Goal: Check status

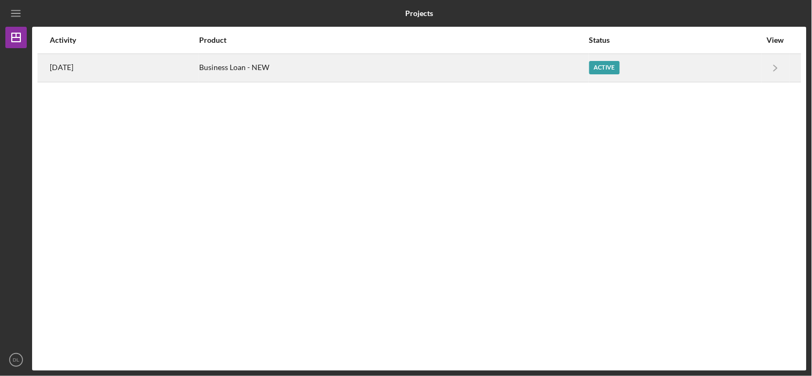
click at [90, 72] on div "[DATE]" at bounding box center [124, 68] width 148 height 27
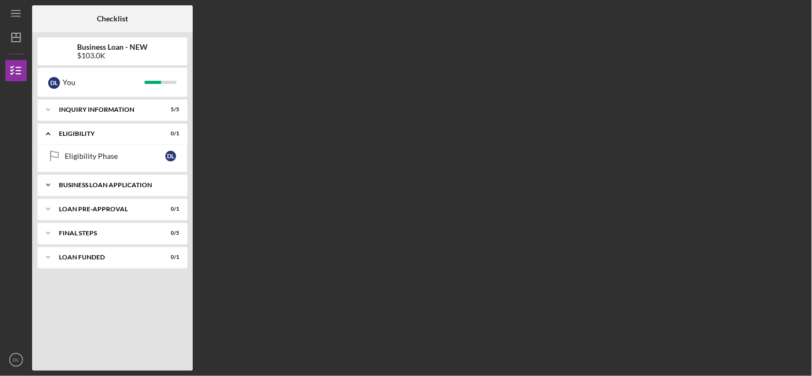
click at [111, 186] on div "BUSINESS LOAN APPLICATION" at bounding box center [116, 185] width 115 height 6
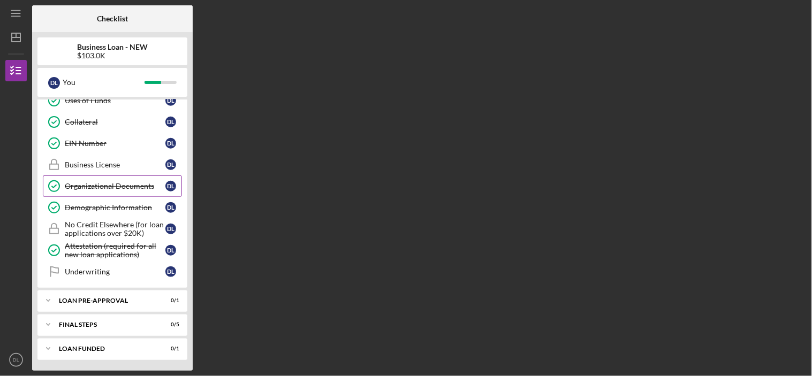
scroll to position [156, 0]
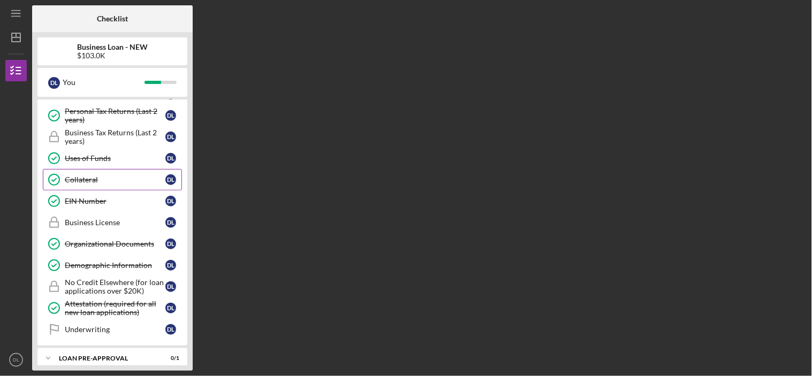
click at [86, 183] on div "Collateral" at bounding box center [115, 180] width 101 height 9
